Goal: Navigation & Orientation: Find specific page/section

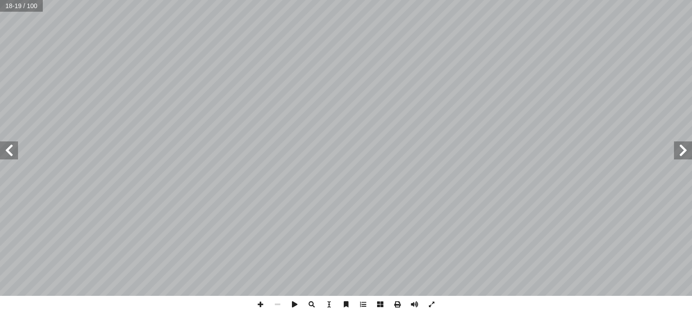
click at [7, 153] on span at bounding box center [9, 150] width 18 height 18
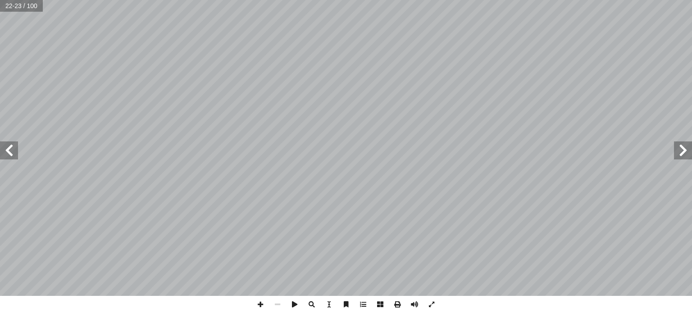
click at [7, 153] on span at bounding box center [9, 150] width 18 height 18
click at [686, 148] on span at bounding box center [683, 150] width 18 height 18
